Goal: Task Accomplishment & Management: Complete application form

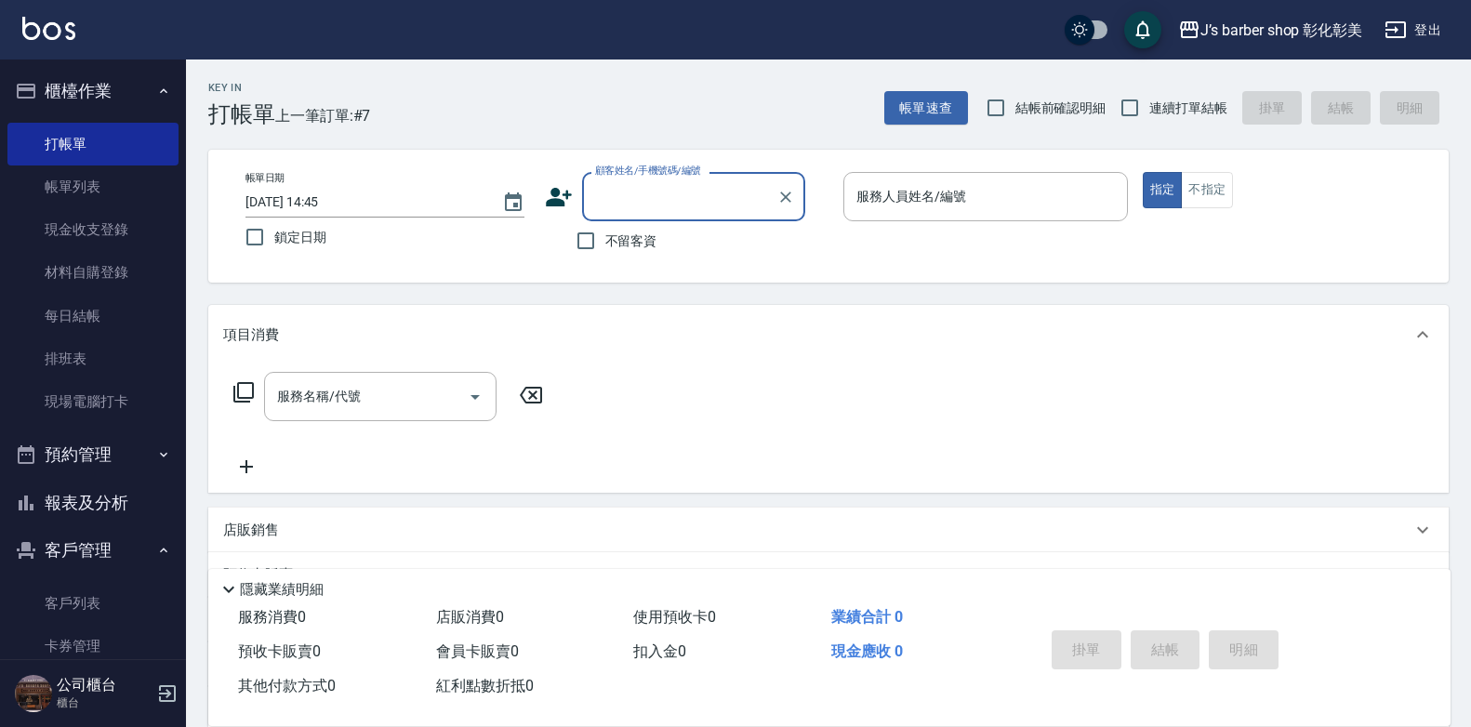
click at [702, 182] on input "顧客姓名/手機號碼/編號" at bounding box center [679, 196] width 178 height 33
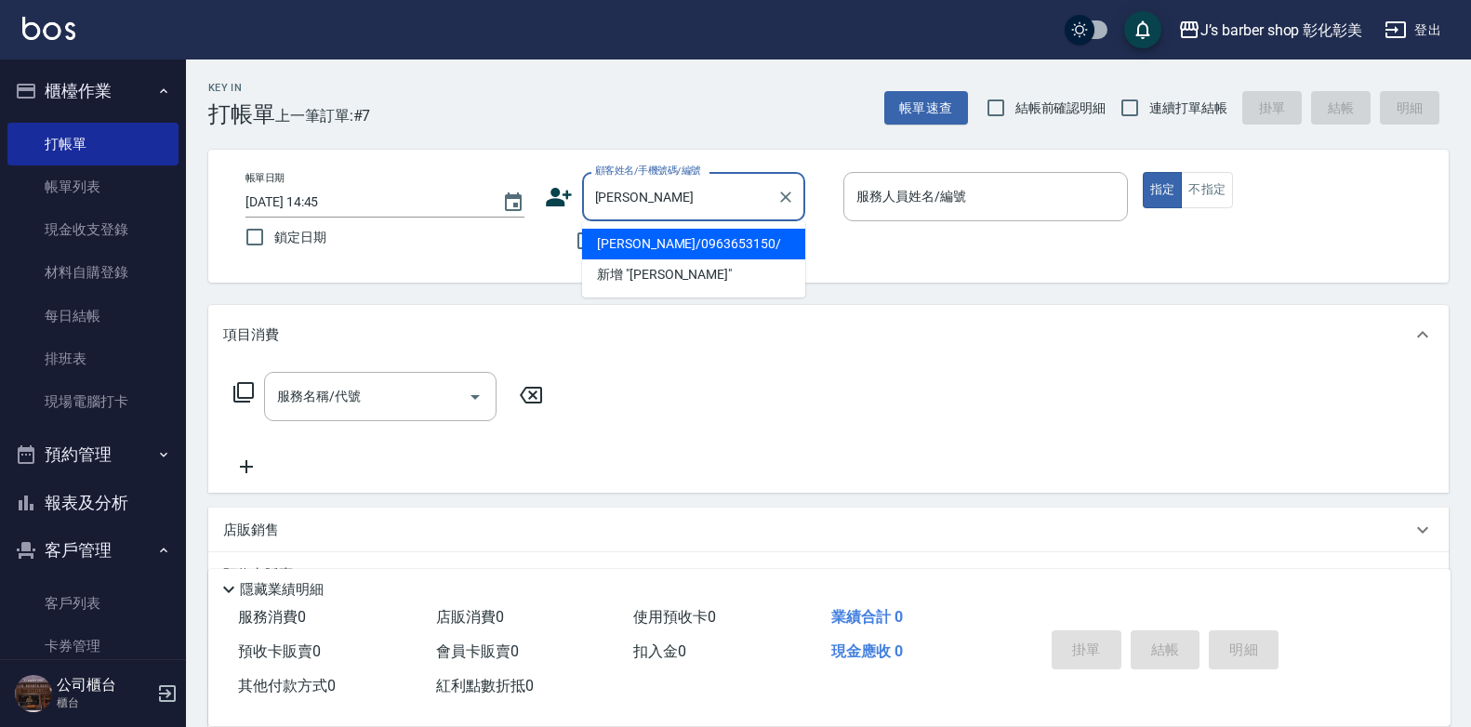
click at [760, 241] on li "[PERSON_NAME]/0963653150/" at bounding box center [693, 244] width 223 height 31
click at [760, 241] on div "不留客資" at bounding box center [675, 240] width 260 height 39
type input "[PERSON_NAME]/0963653150/"
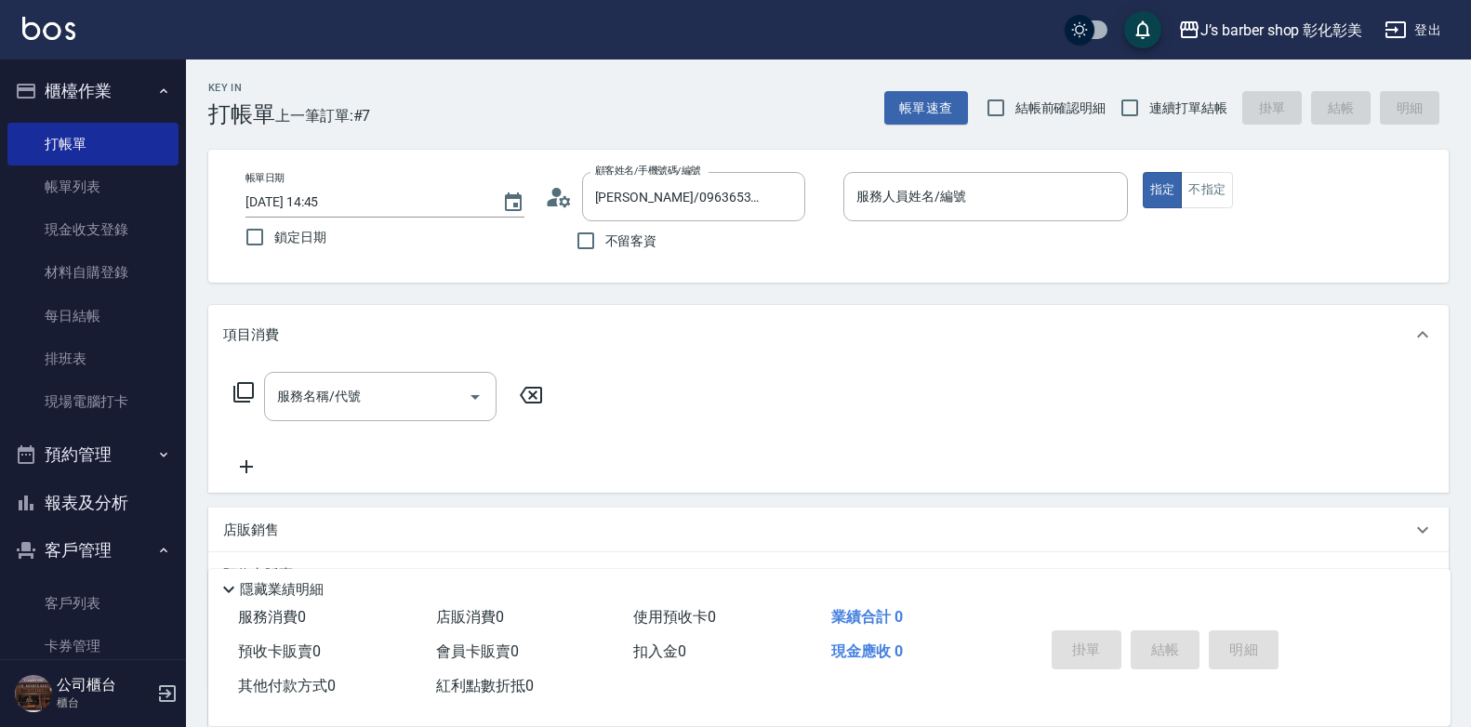
type input "LUNA(無代號)"
click at [350, 405] on div "服務名稱/代號 服務名稱/代號" at bounding box center [380, 396] width 232 height 49
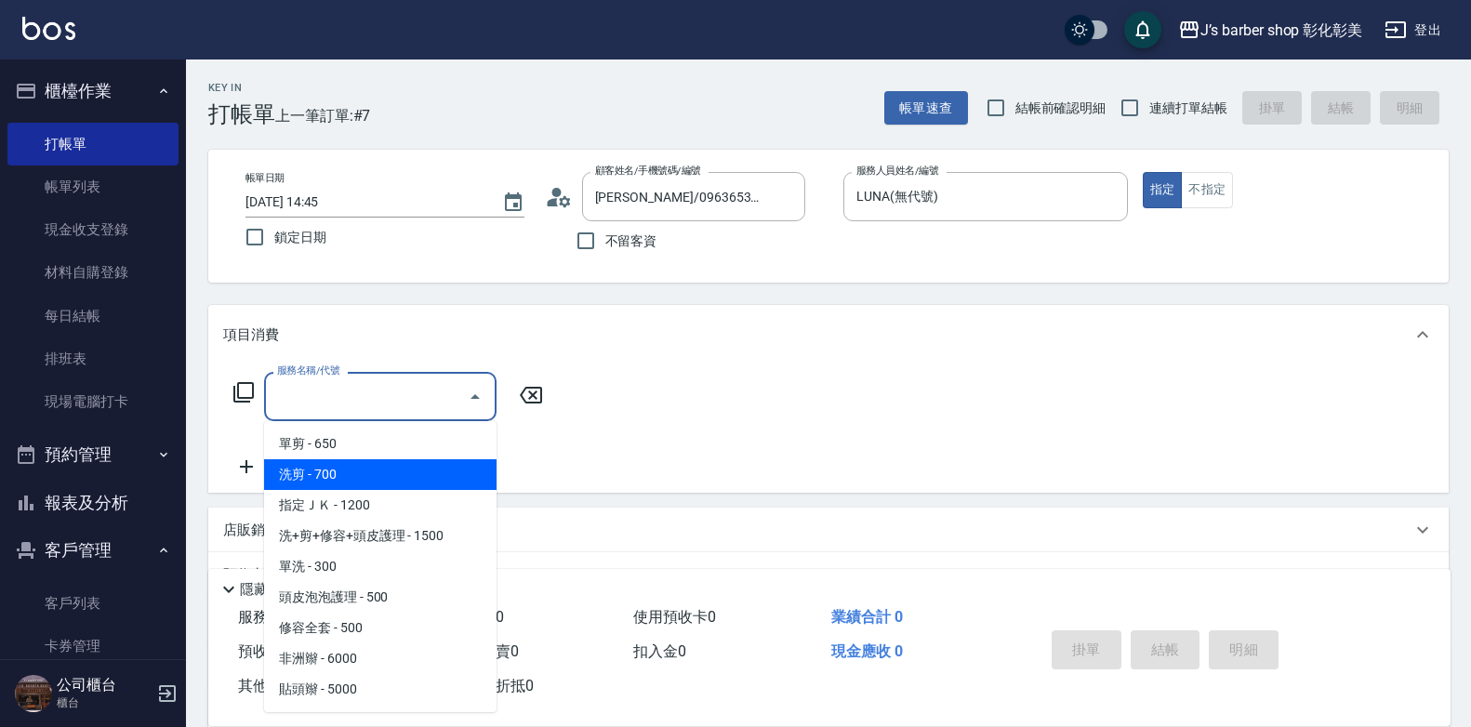
click at [370, 462] on span "洗剪 - 700" at bounding box center [380, 474] width 232 height 31
click at [370, 462] on div "服務名稱/代號 服務名稱/代號" at bounding box center [388, 425] width 331 height 106
type input "洗剪(101)"
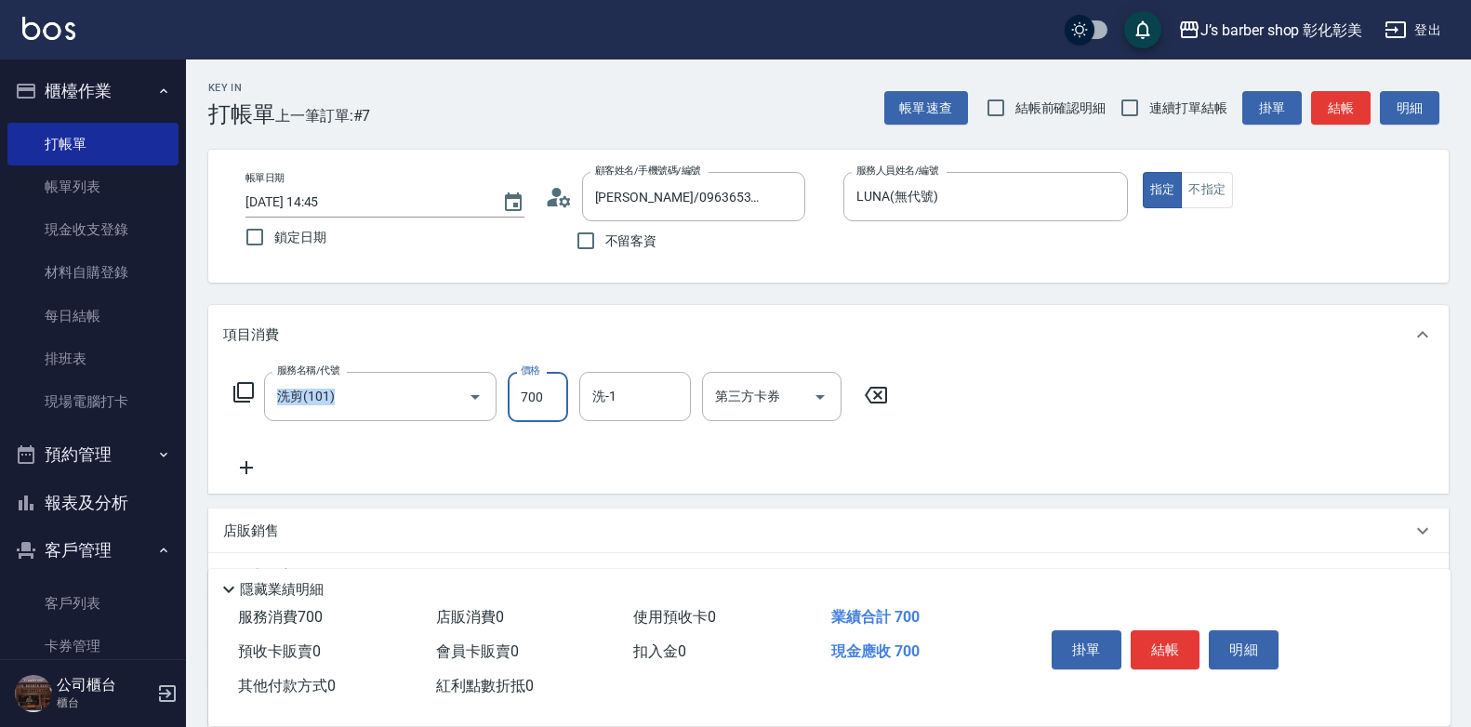
drag, startPoint x: 370, startPoint y: 462, endPoint x: 550, endPoint y: 403, distance: 189.6
click at [550, 403] on input "700" at bounding box center [538, 397] width 60 height 50
type input "800"
click at [661, 394] on input "洗-1" at bounding box center [635, 396] width 95 height 33
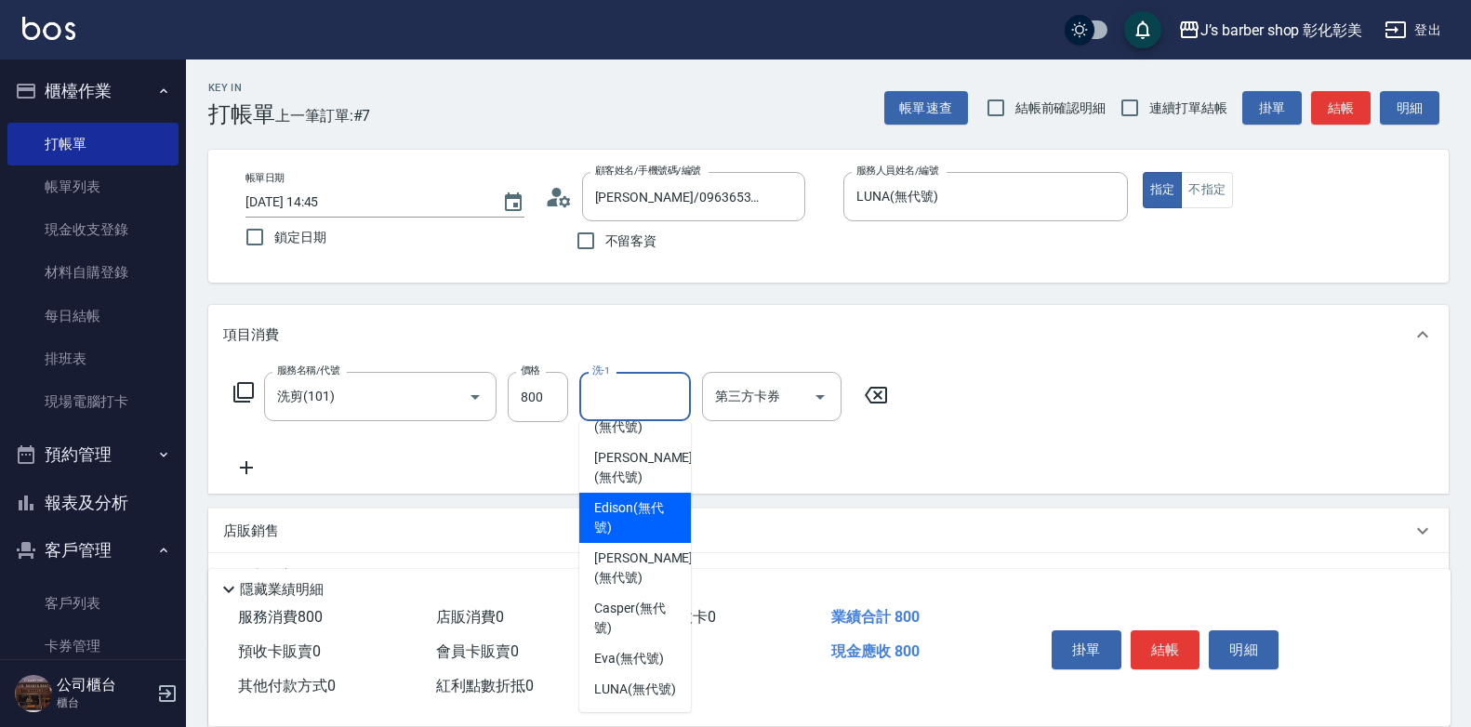
scroll to position [156, 0]
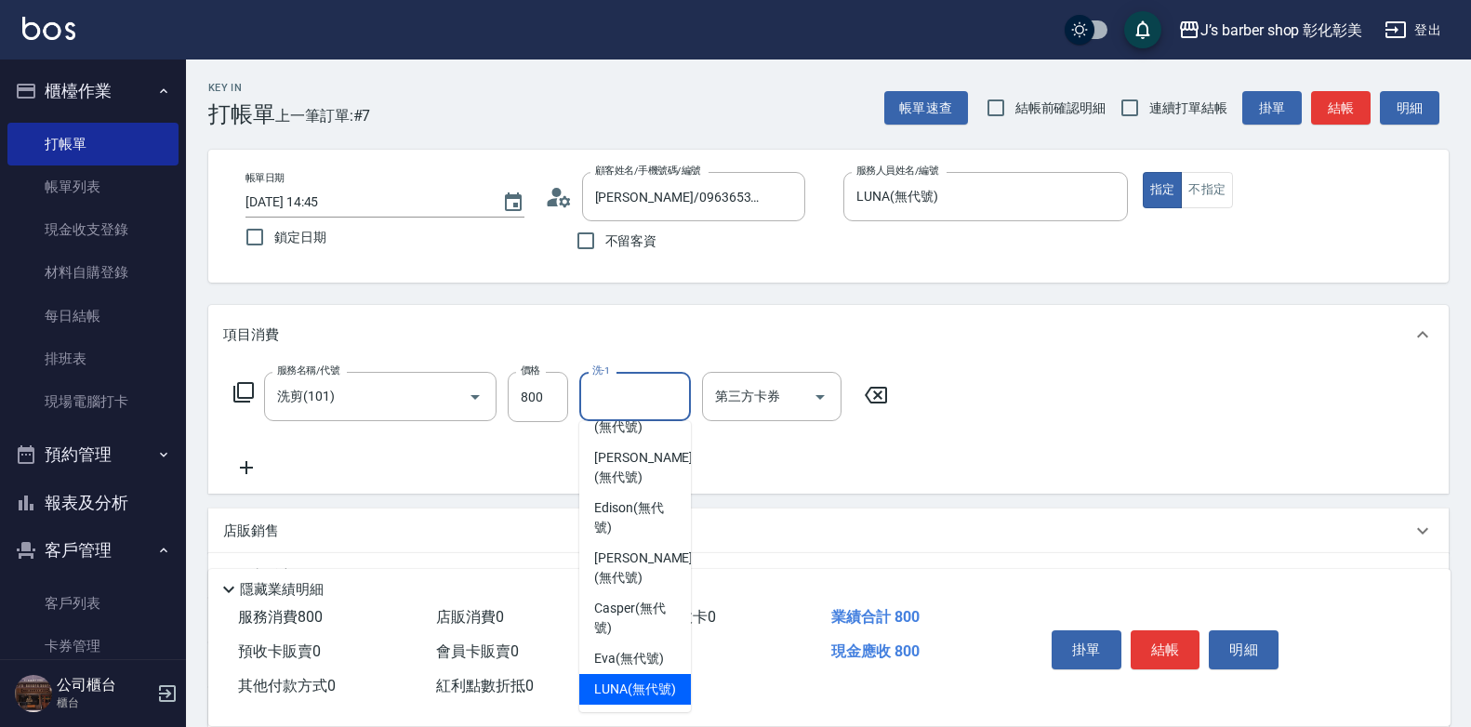
click at [644, 680] on span "LUNA (無代號)" at bounding box center [635, 690] width 82 height 20
type input "LUNA(無代號)"
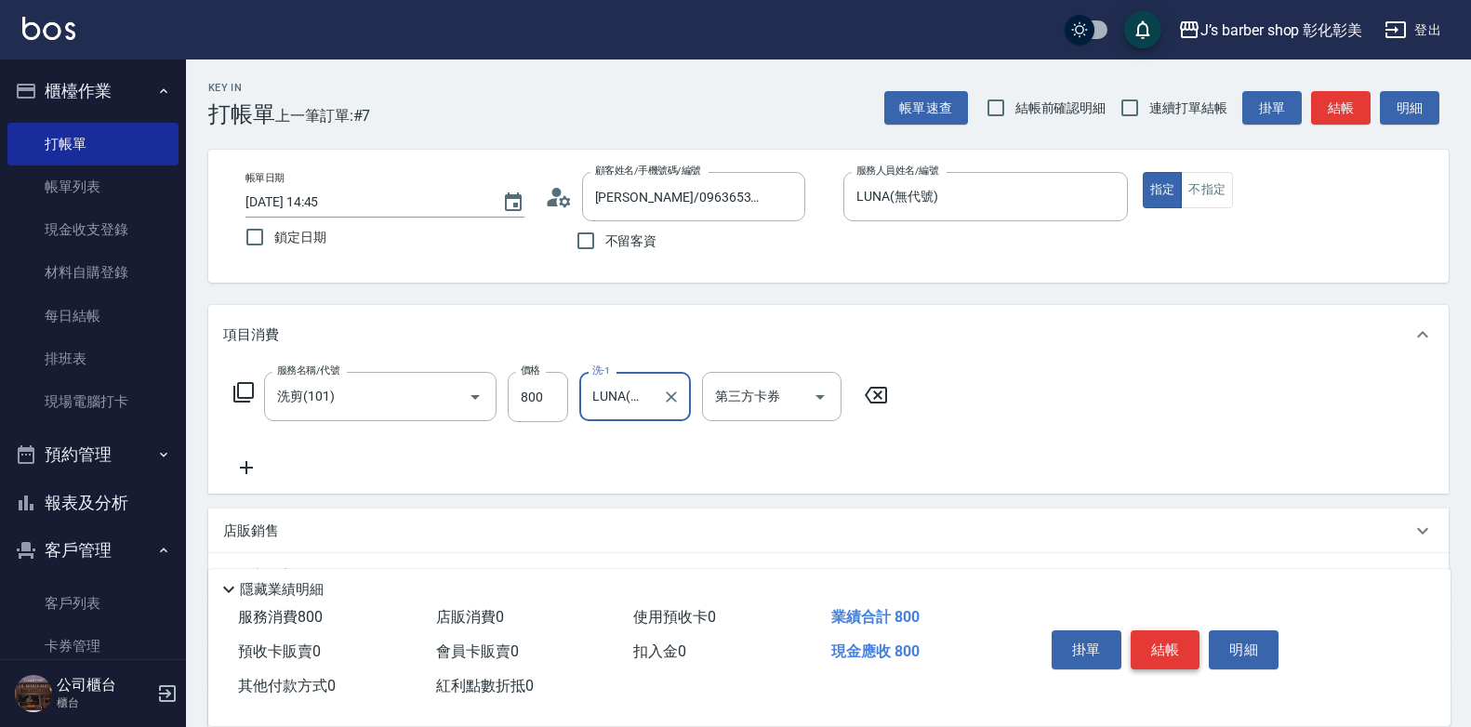
click at [1187, 630] on button "結帳" at bounding box center [1165, 649] width 70 height 39
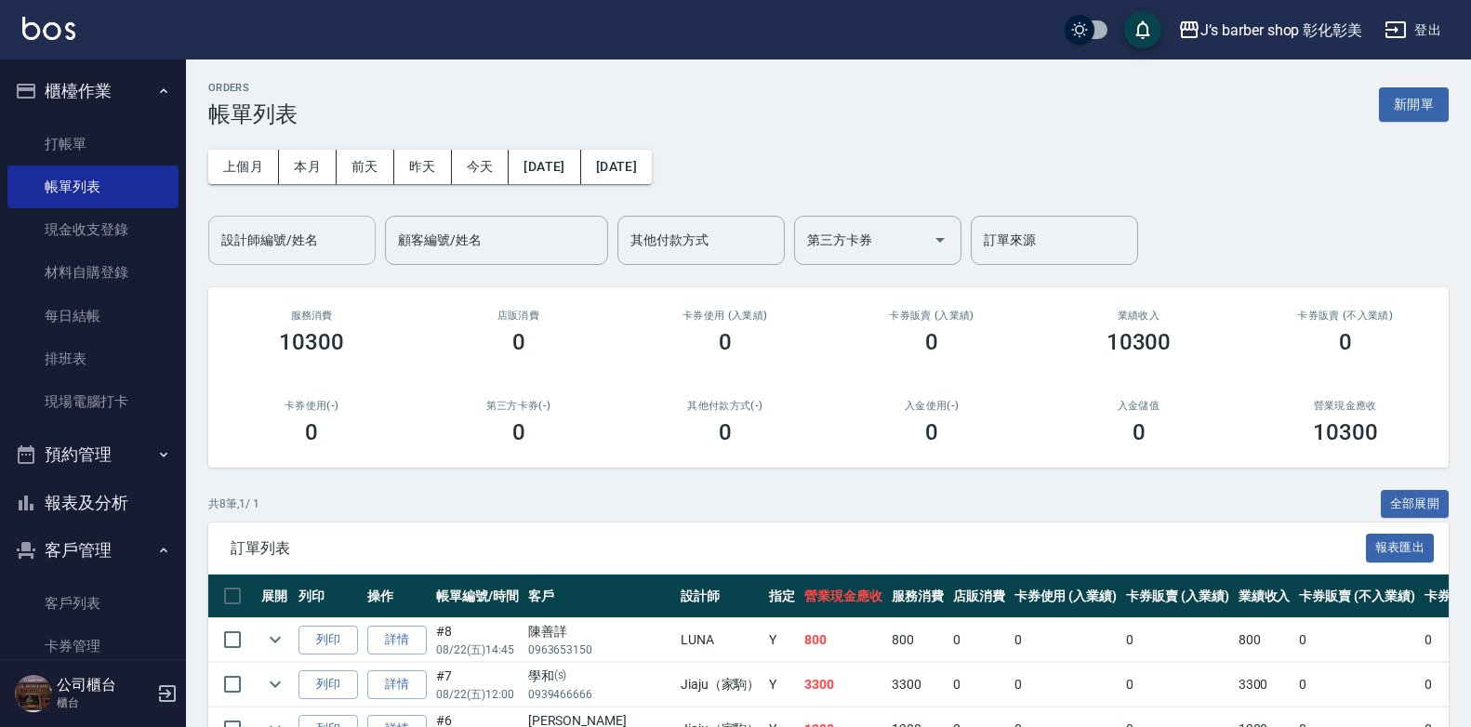
click at [307, 261] on div "設計師編號/姓名" at bounding box center [291, 240] width 167 height 49
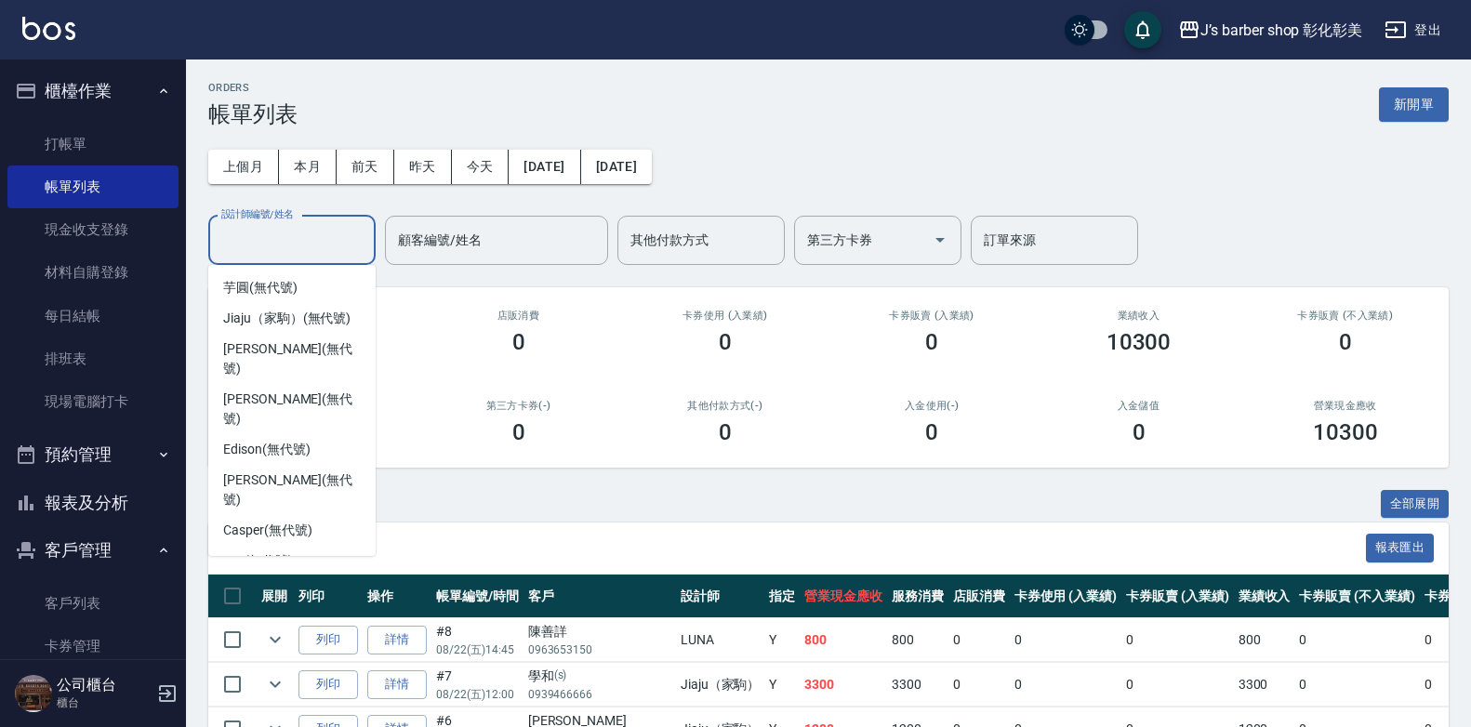
click at [331, 576] on div "LUNA (無代號)" at bounding box center [291, 591] width 167 height 31
type input "LUNA(無代號)"
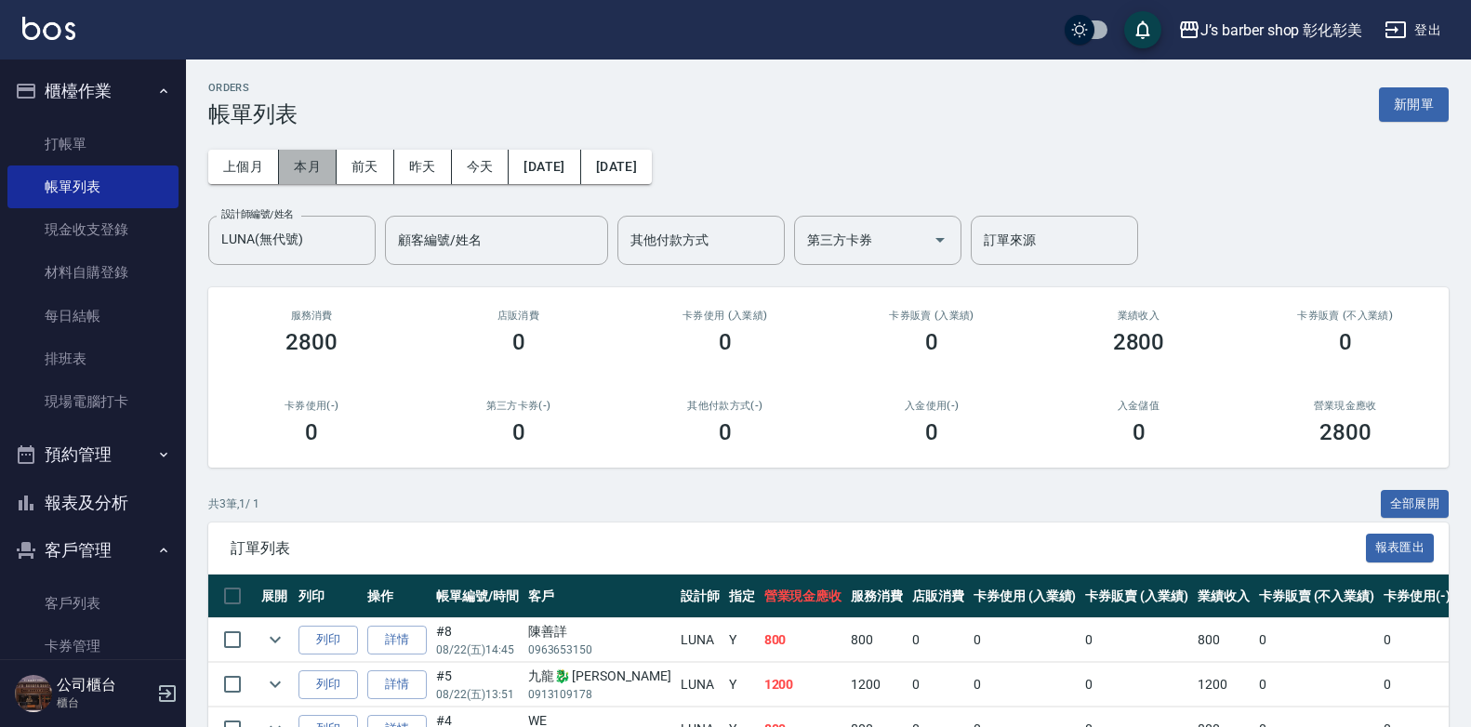
click at [303, 166] on button "本月" at bounding box center [308, 167] width 58 height 34
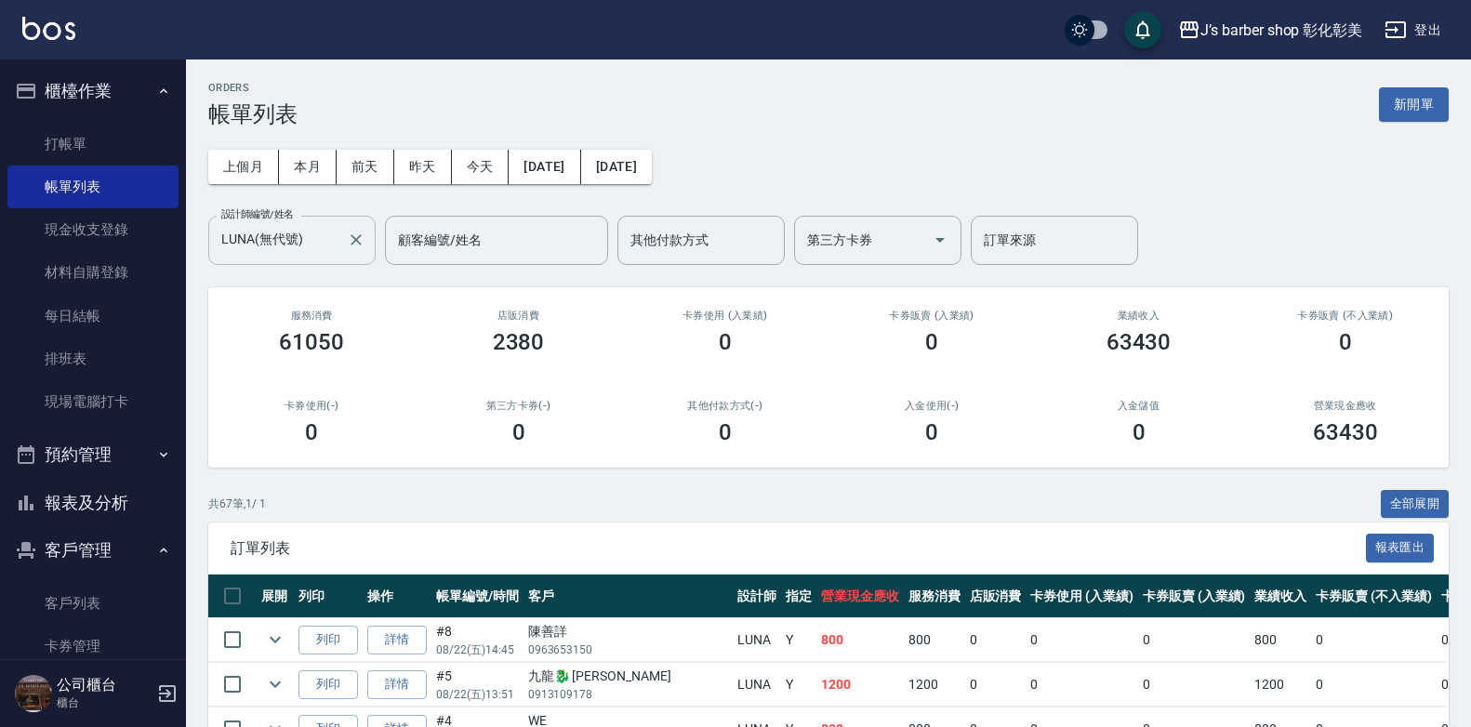
click at [355, 226] on div at bounding box center [355, 240] width 24 height 49
click at [358, 237] on icon "Clear" at bounding box center [355, 239] width 11 height 11
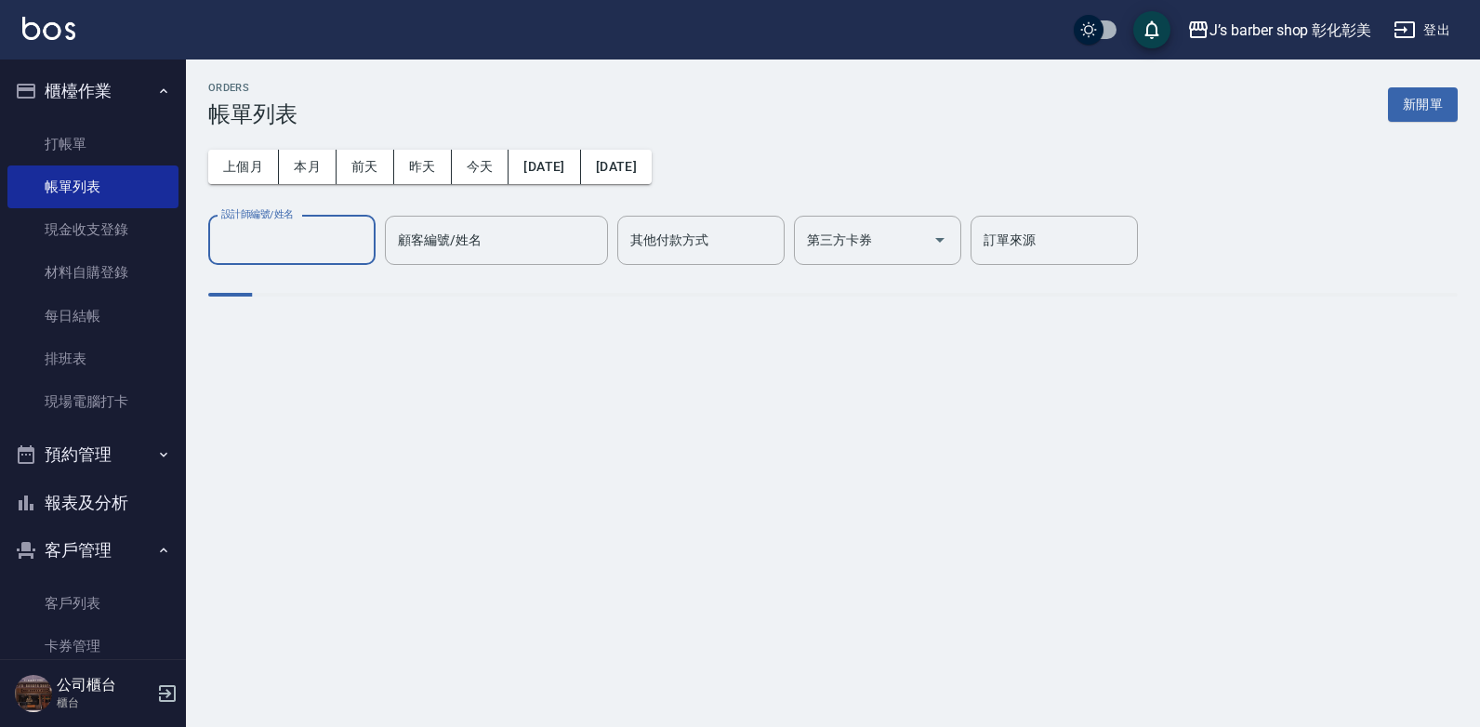
click at [285, 252] on input "設計師編號/姓名" at bounding box center [292, 240] width 151 height 33
click at [303, 245] on input "設計師編號/姓名" at bounding box center [292, 240] width 151 height 33
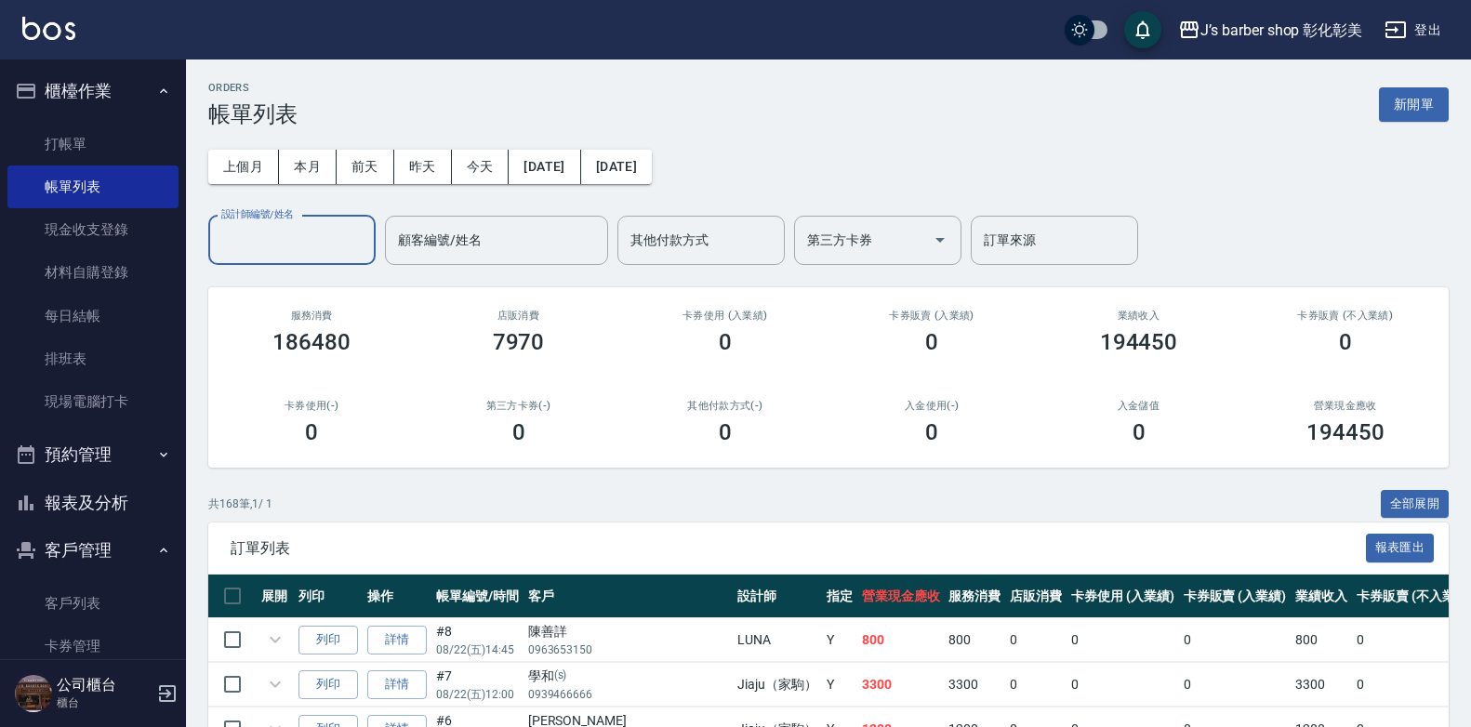
click at [315, 249] on input "設計師編號/姓名" at bounding box center [292, 240] width 151 height 33
click at [305, 231] on input "設計師編號/姓名" at bounding box center [292, 240] width 151 height 33
click at [273, 245] on input "設計師編號/姓名" at bounding box center [292, 240] width 151 height 33
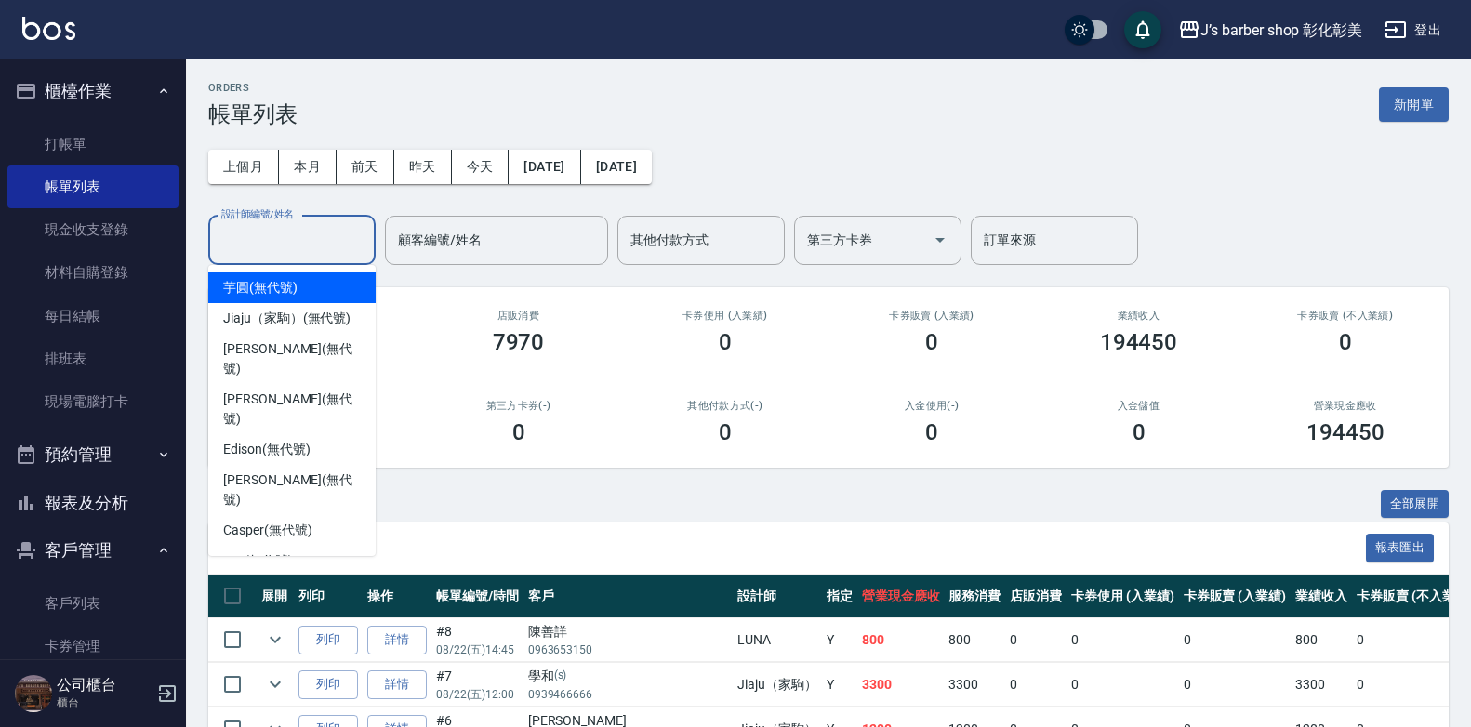
click at [295, 244] on input "設計師編號/姓名" at bounding box center [292, 240] width 151 height 33
click at [328, 316] on span "Jiaju（家駒） (無代號)" at bounding box center [286, 319] width 127 height 20
type input "Jiaju（家駒）(無代號)"
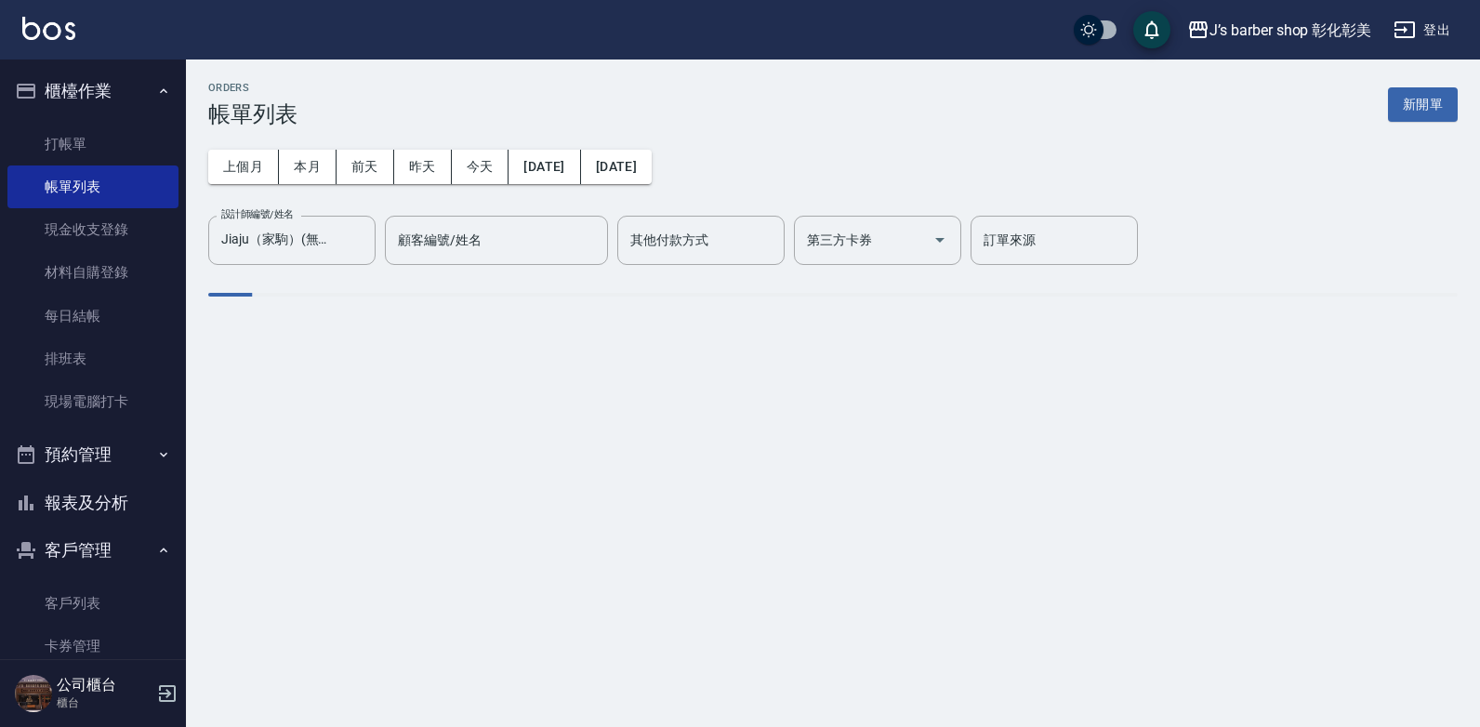
click at [328, 316] on div "ORDERS 帳單列表 新開單 上個月 本月 [DATE] [DATE] [DATE] [DATE] [DATE] 設計師編號/姓名 [PERSON_NAME…" at bounding box center [833, 202] width 1294 height 287
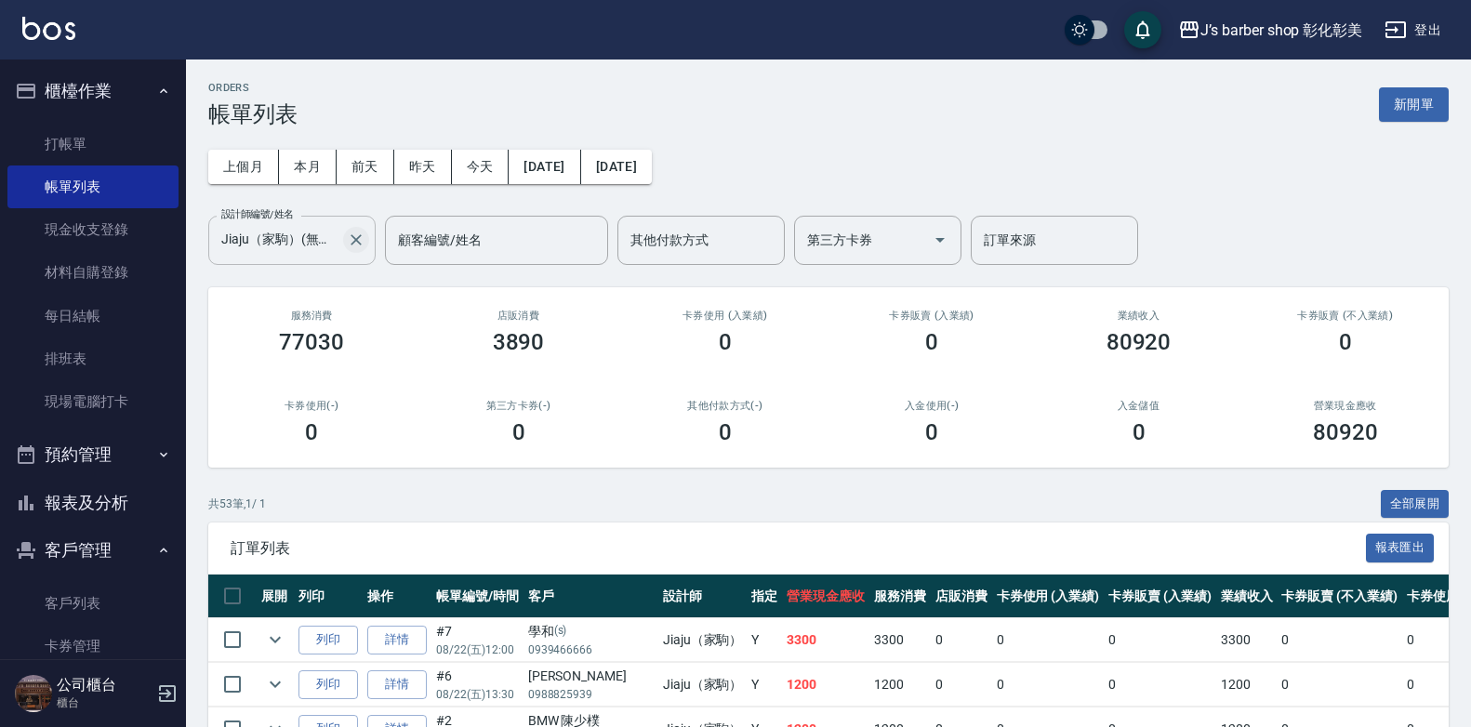
click at [346, 247] on button "Clear" at bounding box center [356, 240] width 26 height 26
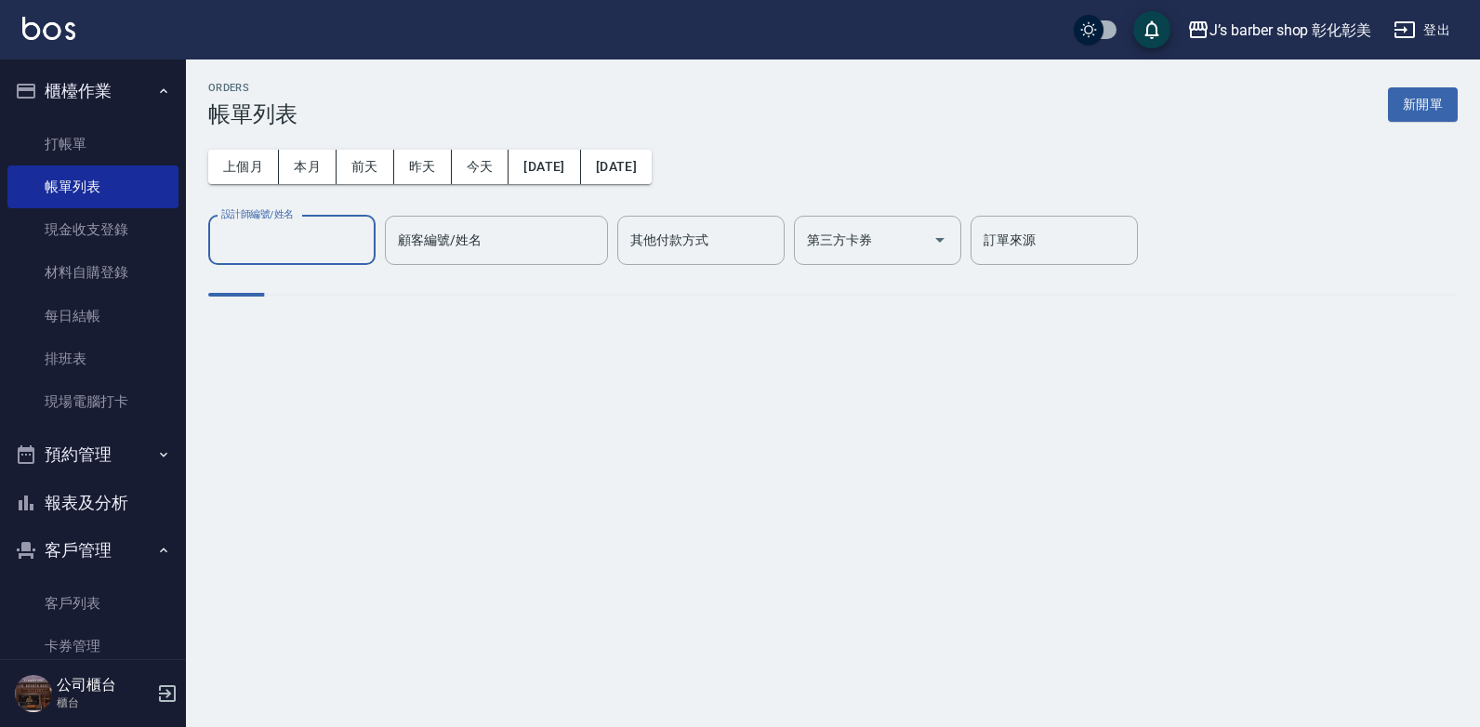
click at [327, 245] on input "設計師編號/姓名" at bounding box center [292, 240] width 151 height 33
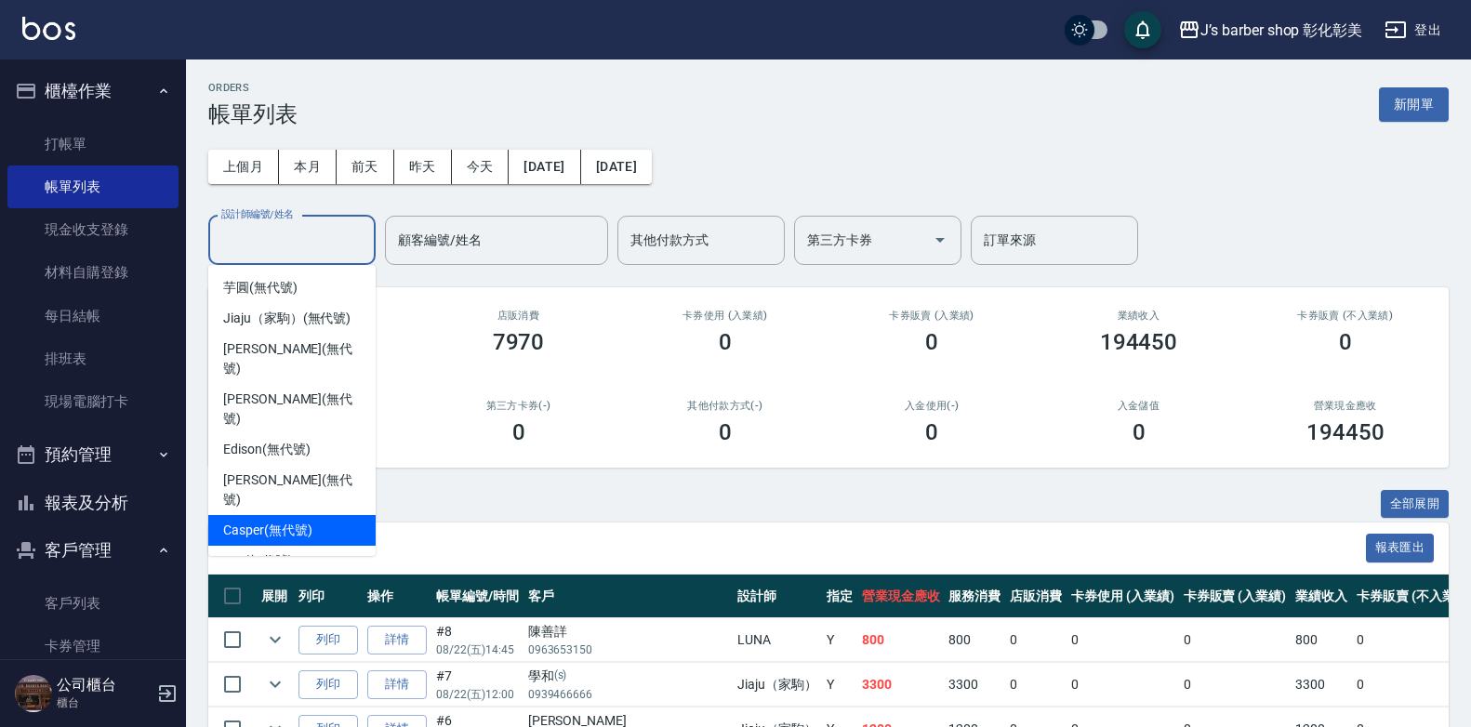
click at [309, 521] on span "Casper (無代號)" at bounding box center [267, 531] width 88 height 20
type input "Casper(無代號)"
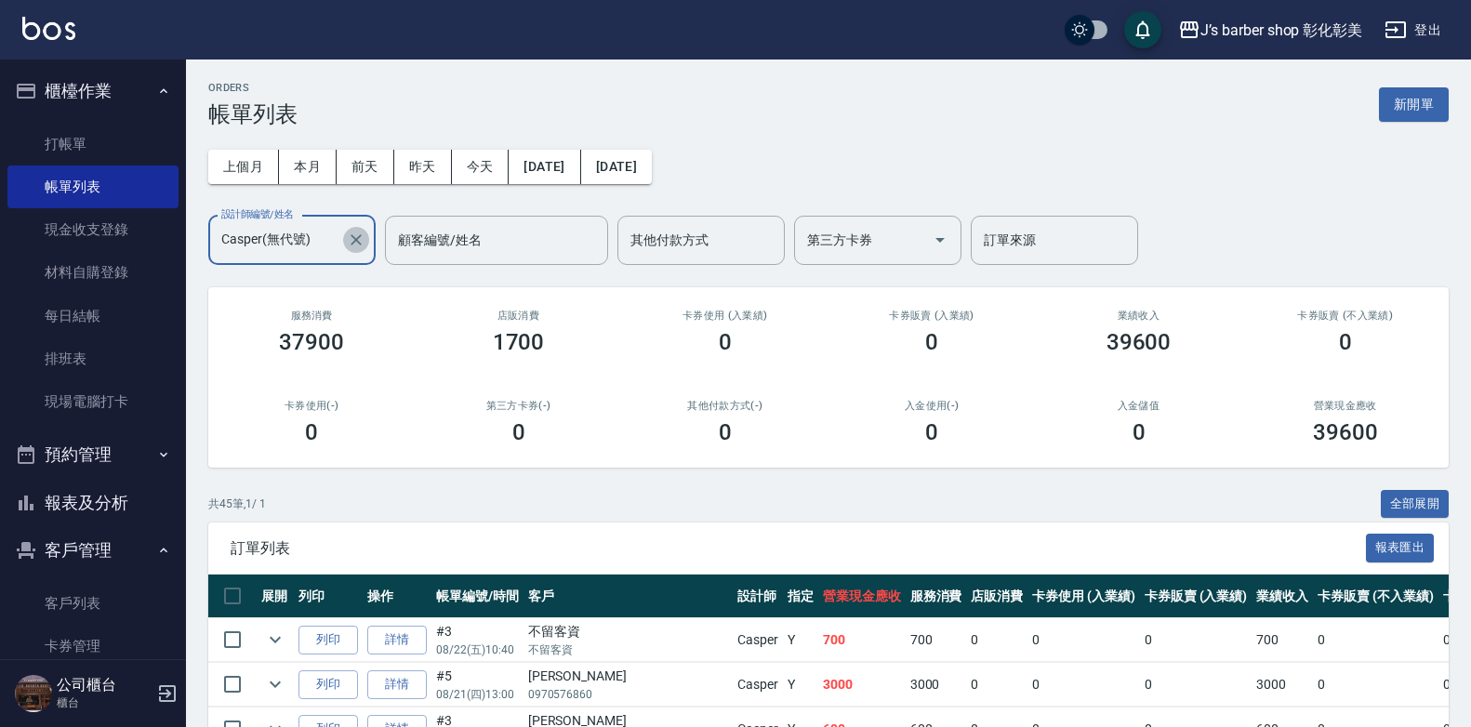
click at [362, 236] on icon "Clear" at bounding box center [356, 240] width 19 height 19
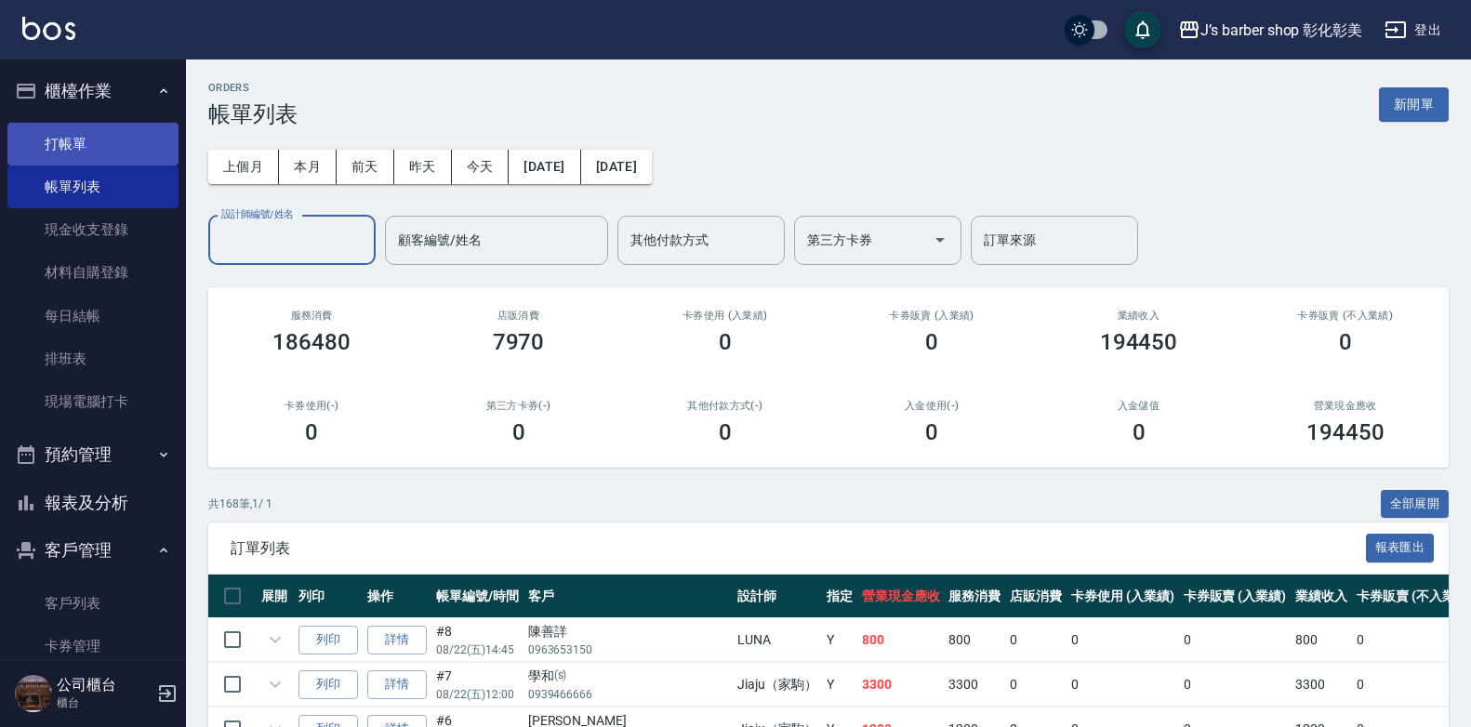
click at [89, 143] on link "打帳單" at bounding box center [92, 144] width 171 height 43
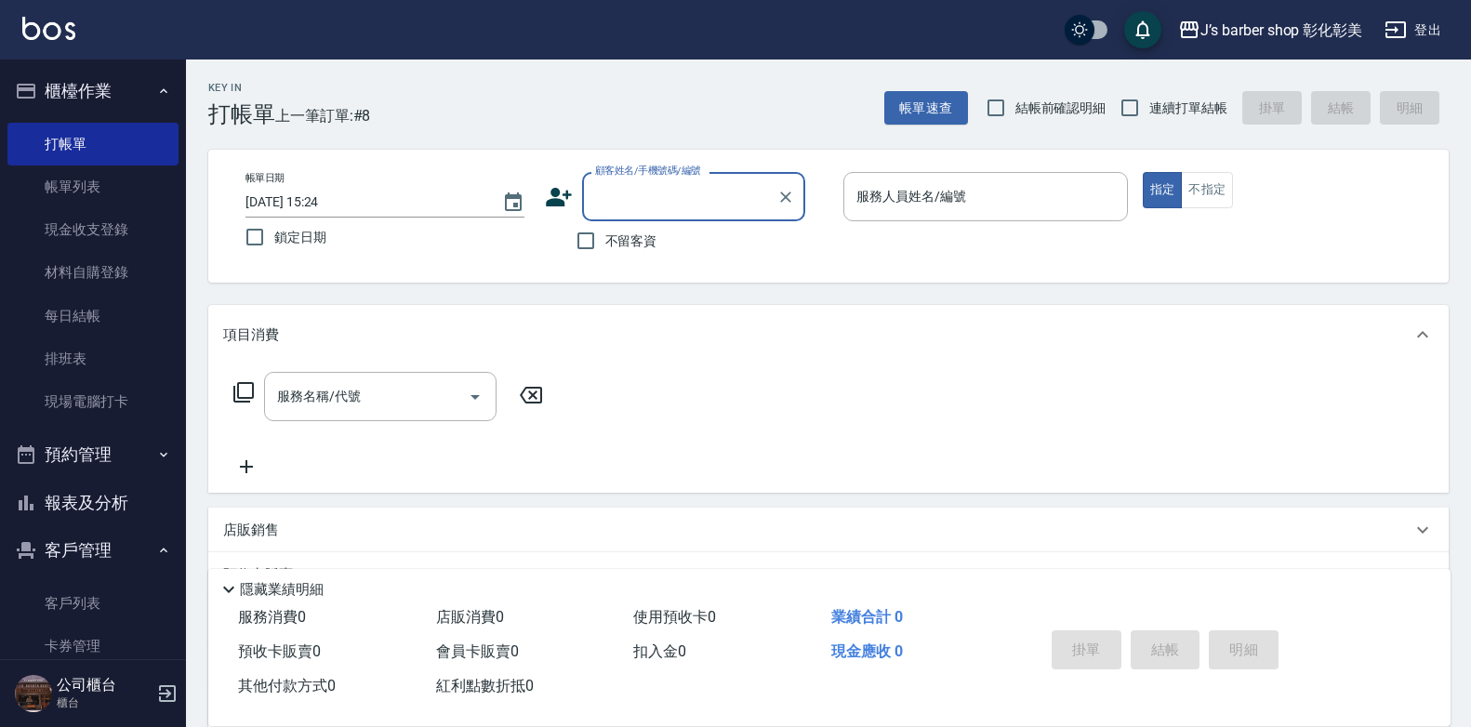
click at [628, 194] on input "顧客姓名/手機號碼/編號" at bounding box center [679, 196] width 178 height 33
type input "x"
click at [739, 234] on li "老貴/0958852235/null" at bounding box center [693, 244] width 223 height 31
type input "老貴/0958852235/null"
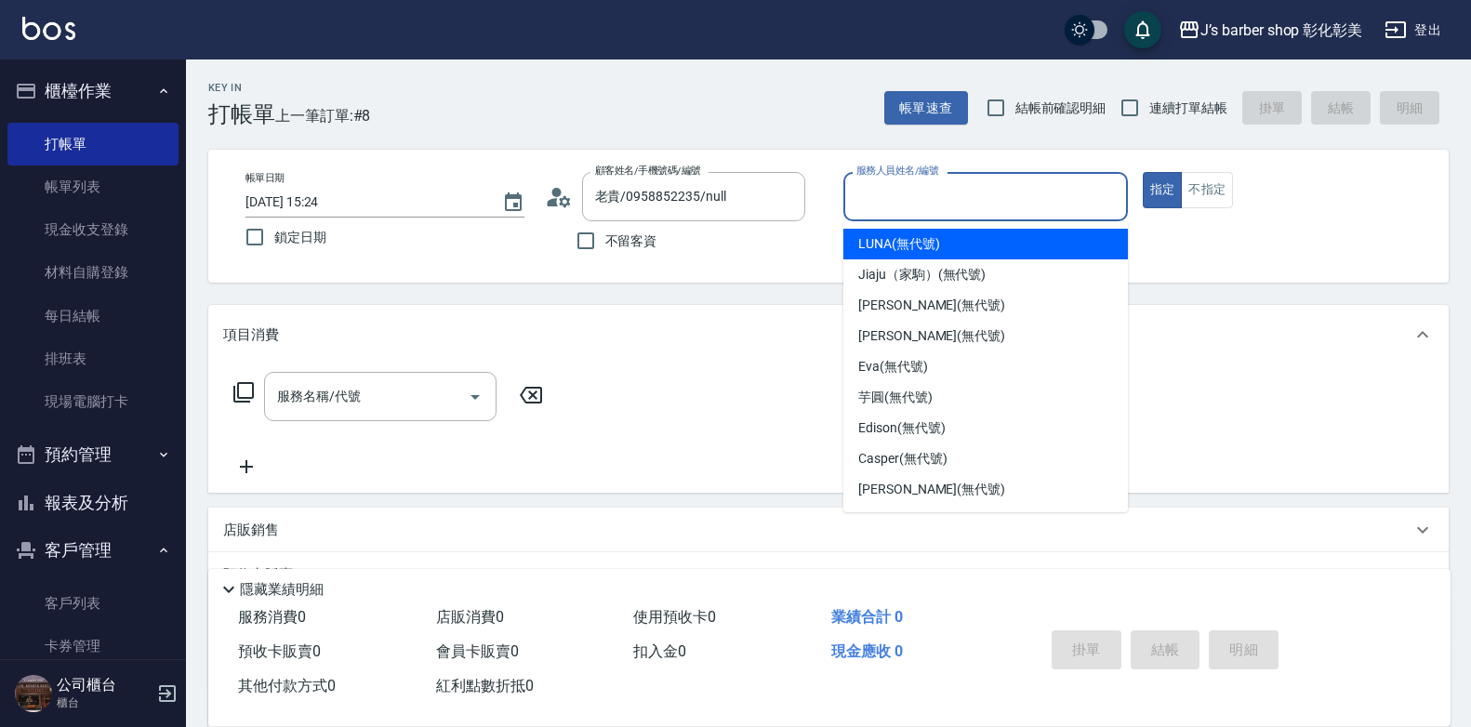
click at [917, 196] on input "服務人員姓名/編號" at bounding box center [986, 196] width 268 height 33
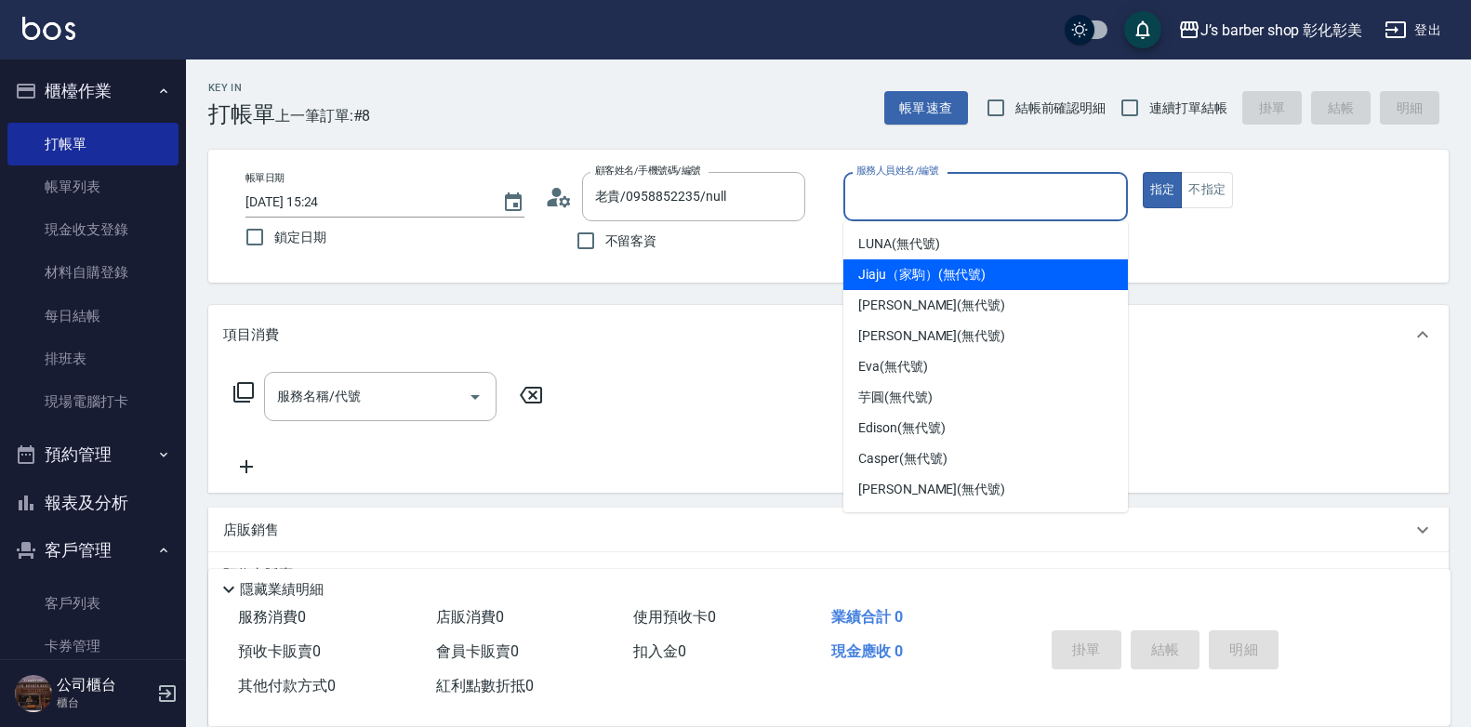
click at [905, 276] on span "Jiaju（家駒） (無代號)" at bounding box center [921, 275] width 127 height 20
type input "Jiaju（家駒）(無代號)"
click at [905, 276] on div "帳單日期 [DATE] 15:24 鎖定日期 顧客姓名/手機號碼/編號 老貴/0958852235/null 顧客姓名/手機號碼/編號 不留客資 服務人員姓名…" at bounding box center [828, 216] width 1240 height 133
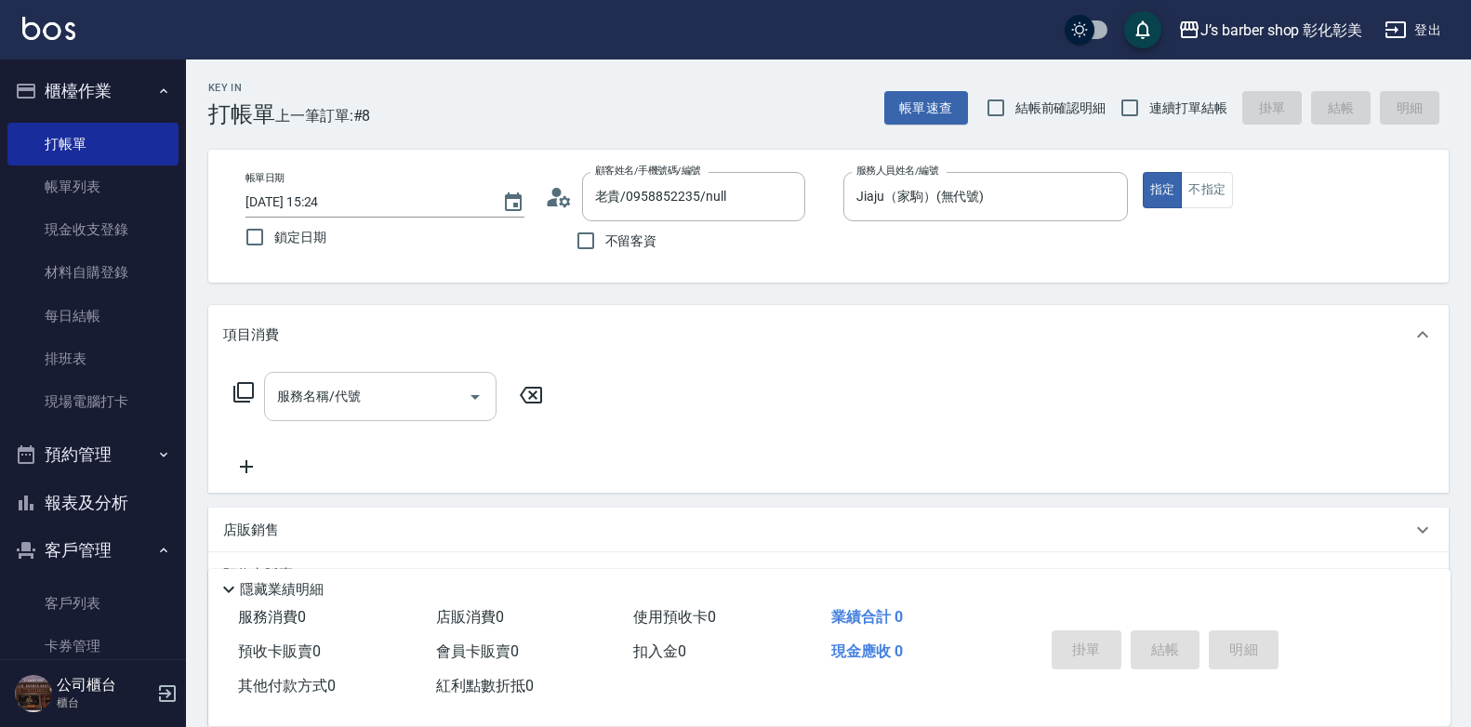
click at [338, 403] on div "服務名稱/代號 服務名稱/代號" at bounding box center [380, 396] width 232 height 49
click at [338, 403] on input "服務名稱/代號" at bounding box center [366, 396] width 188 height 33
click at [350, 414] on div "服務名稱/代號" at bounding box center [380, 396] width 232 height 49
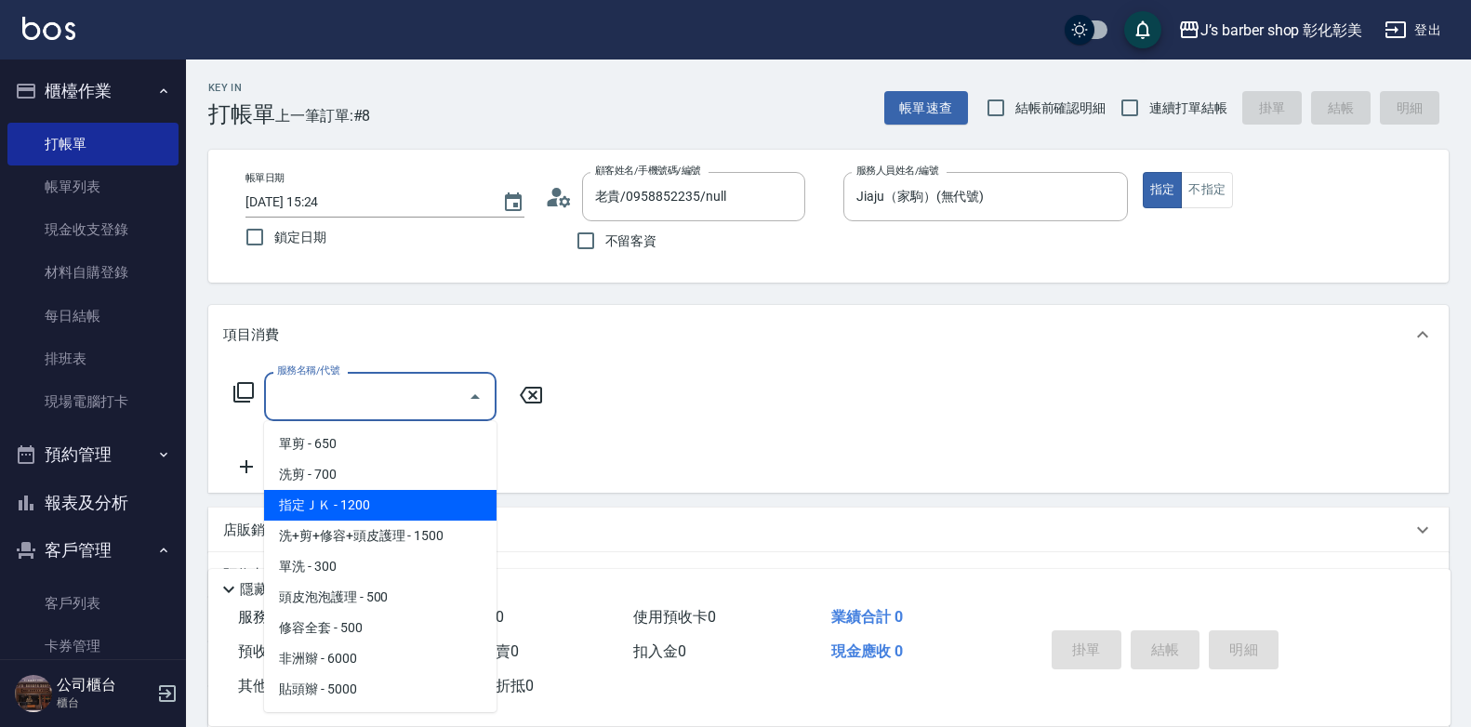
click at [362, 514] on span "指定ＪＫ - 1200" at bounding box center [380, 505] width 232 height 31
click at [362, 514] on div "店販銷售" at bounding box center [828, 530] width 1240 height 45
type input "指定ＪＫ(102)"
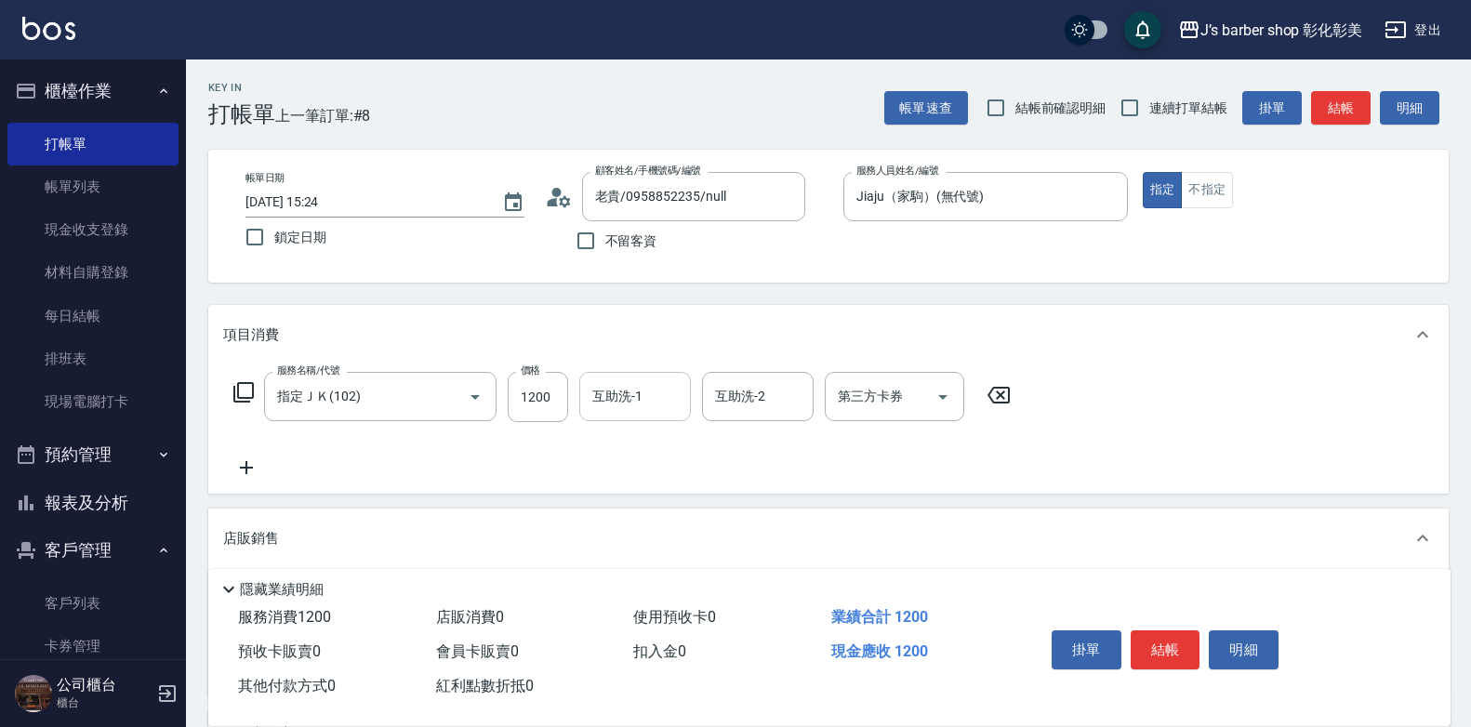
click at [619, 402] on div "互助洗-1 互助洗-1" at bounding box center [635, 396] width 112 height 49
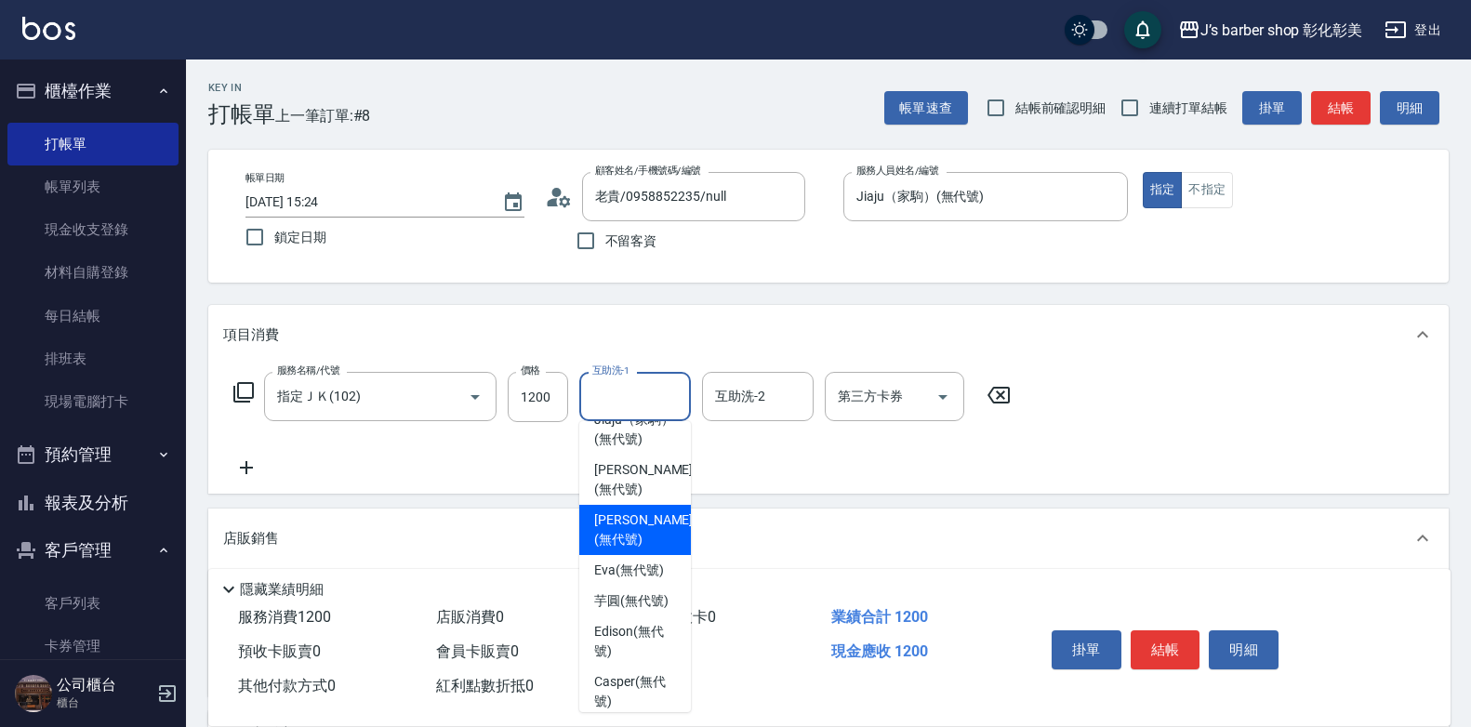
scroll to position [156, 0]
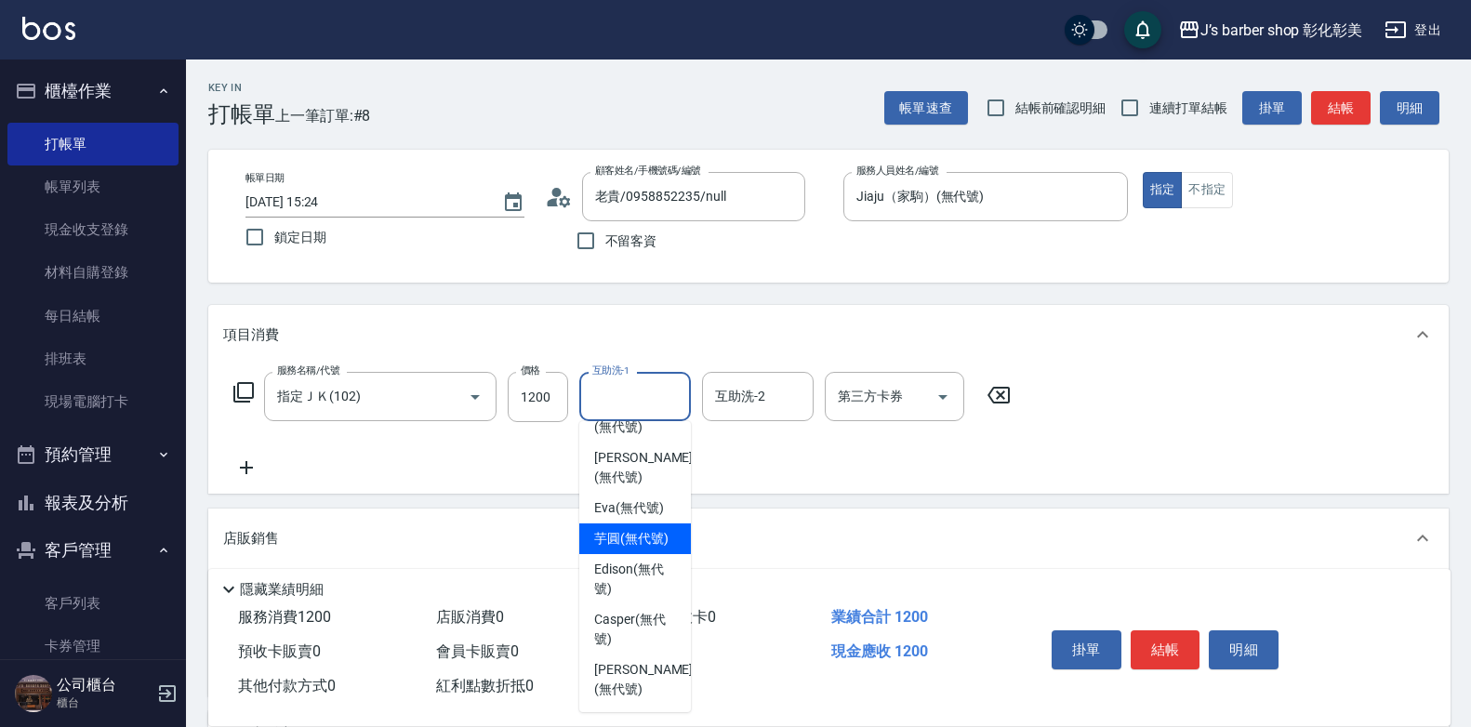
click at [638, 549] on span "芋圓 (無代號)" at bounding box center [631, 539] width 74 height 20
type input "芋圓(無代號)"
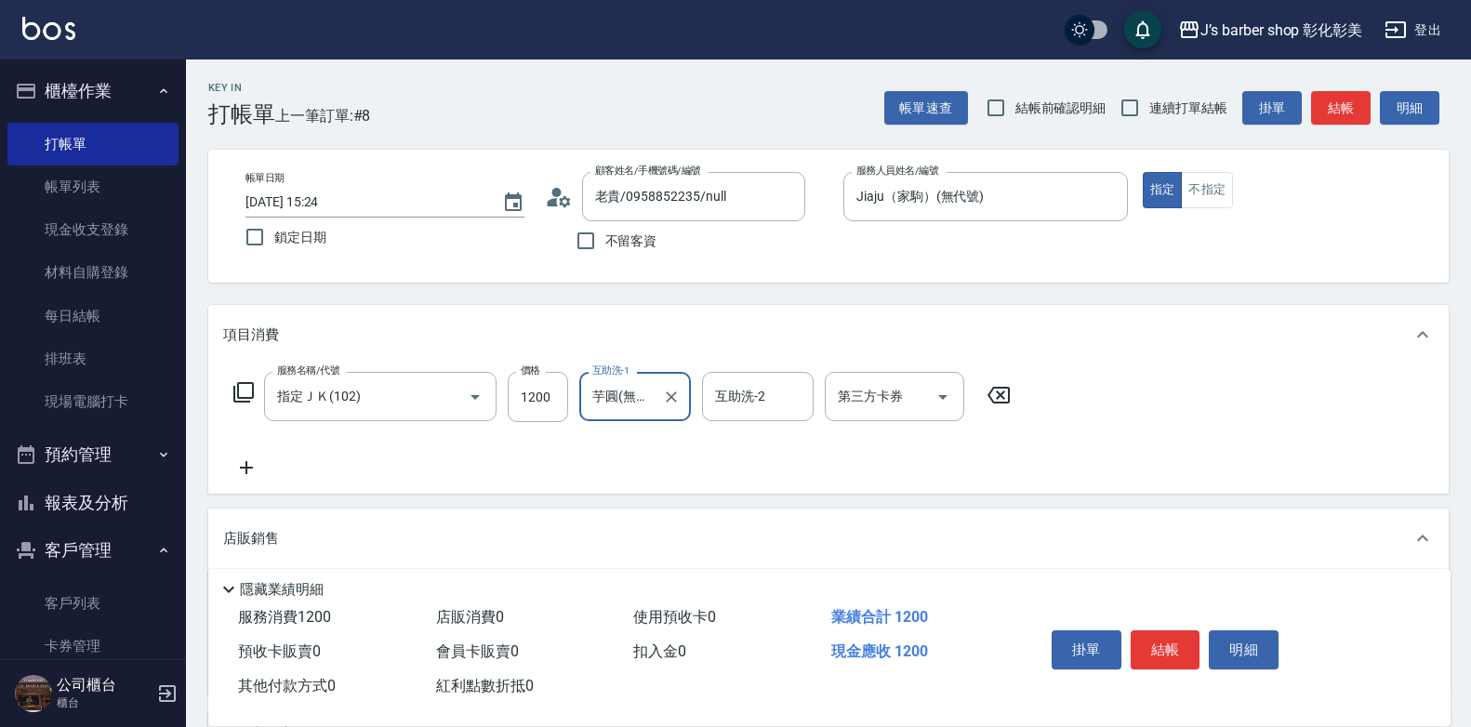
click at [327, 198] on input "[DATE] 15:24" at bounding box center [364, 202] width 238 height 31
type input "[DATE] 14:30"
click at [1143, 630] on button "結帳" at bounding box center [1165, 649] width 70 height 39
click at [1143, 627] on div "掛單 結帳 明細" at bounding box center [1165, 652] width 243 height 59
